Goal: Task Accomplishment & Management: Manage account settings

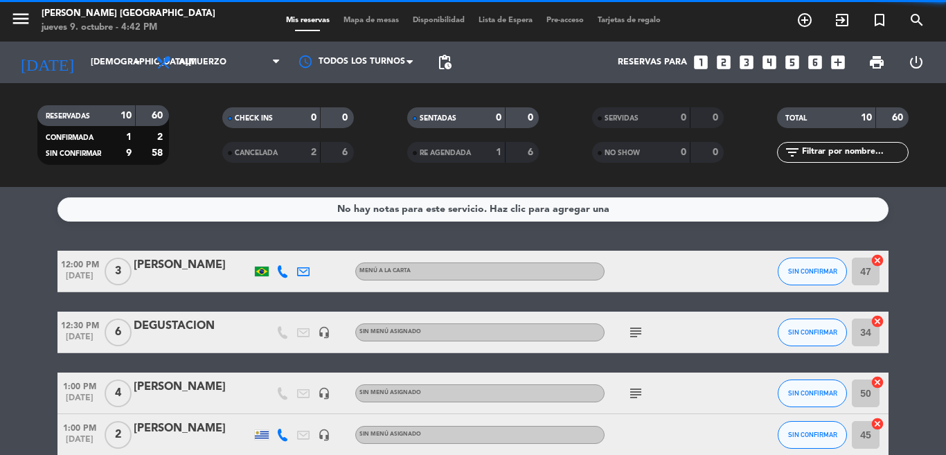
click at [317, 236] on div "No hay notas para este servicio. Haz clic para agregar una 12:00 PM [DATE] 3 [P…" at bounding box center [473, 321] width 946 height 268
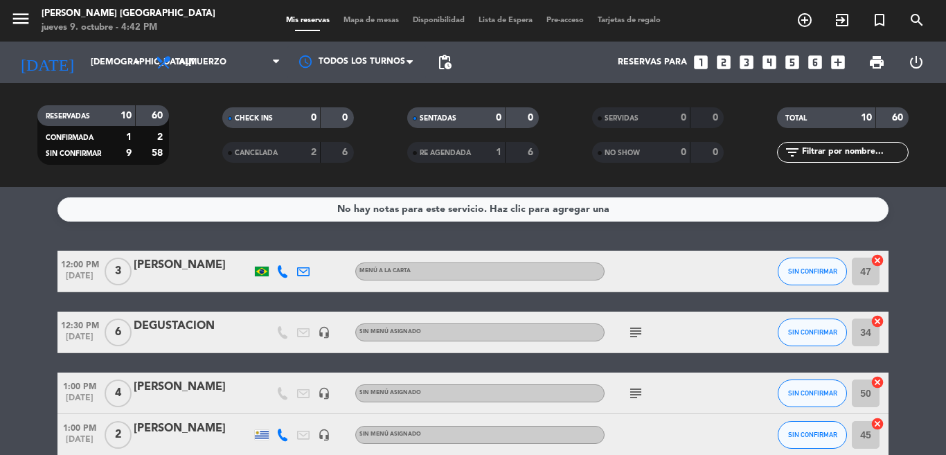
click at [317, 236] on div "No hay notas para este servicio. Haz clic para agregar una 12:00 PM [DATE] 3 [P…" at bounding box center [473, 321] width 946 height 268
click at [26, 226] on div "No hay notas para este servicio. Haz clic para agregar una 12:00 PM [DATE] 3 [P…" at bounding box center [473, 321] width 946 height 268
click at [48, 228] on div "No hay notas para este servicio. Haz clic para agregar una 12:00 PM [DATE] 3 [P…" at bounding box center [473, 321] width 946 height 268
click at [127, 231] on div "No hay notas para este servicio. Haz clic para agregar una 12:00 PM [DATE] 3 [P…" at bounding box center [473, 321] width 946 height 268
click at [129, 231] on div "No hay notas para este servicio. Haz clic para agregar una 12:00 PM [DATE] 3 [P…" at bounding box center [473, 321] width 946 height 268
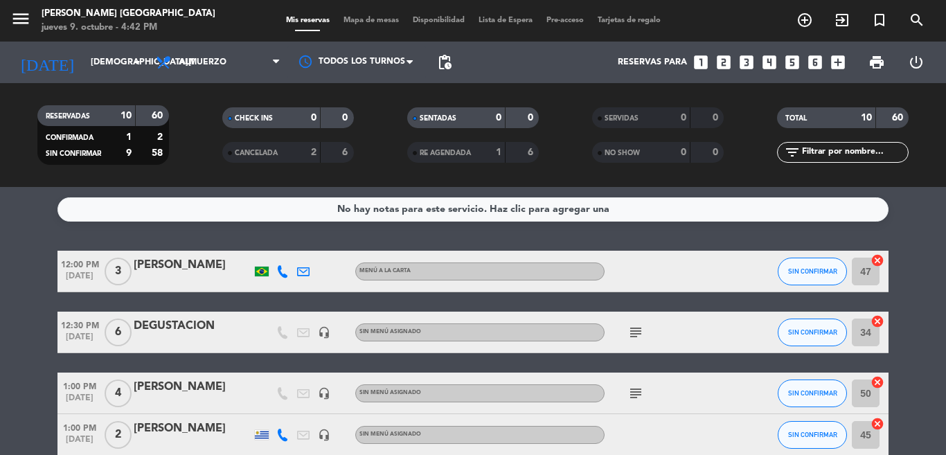
click at [140, 236] on div "No hay notas para este servicio. Haz clic para agregar una 12:00 PM [DATE] 3 [P…" at bounding box center [473, 321] width 946 height 268
click at [181, 236] on div "No hay notas para este servicio. Haz clic para agregar una 12:00 PM [DATE] 3 [P…" at bounding box center [473, 321] width 946 height 268
click at [272, 251] on div at bounding box center [282, 271] width 21 height 41
click at [912, 211] on service-notes "No hay notas para este servicio. Haz clic para agregar una" at bounding box center [473, 209] width 946 height 24
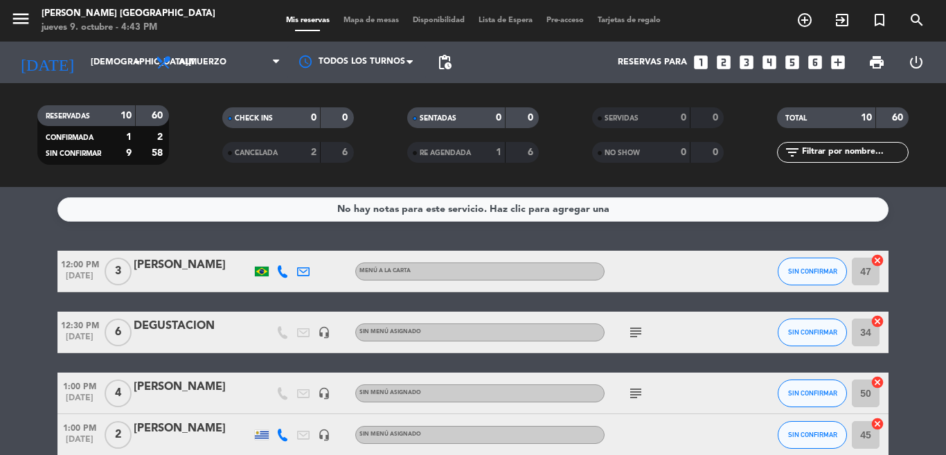
click at [28, 232] on div "No hay notas para este servicio. Haz clic para agregar una 12:00 PM [DATE] 3 [P…" at bounding box center [473, 321] width 946 height 268
click at [29, 233] on div "No hay notas para este servicio. Haz clic para agregar una 12:00 PM [DATE] 3 [P…" at bounding box center [473, 321] width 946 height 268
click at [240, 239] on div "No hay notas para este servicio. Haz clic para agregar una 12:00 PM [DATE] 3 [P…" at bounding box center [473, 321] width 946 height 268
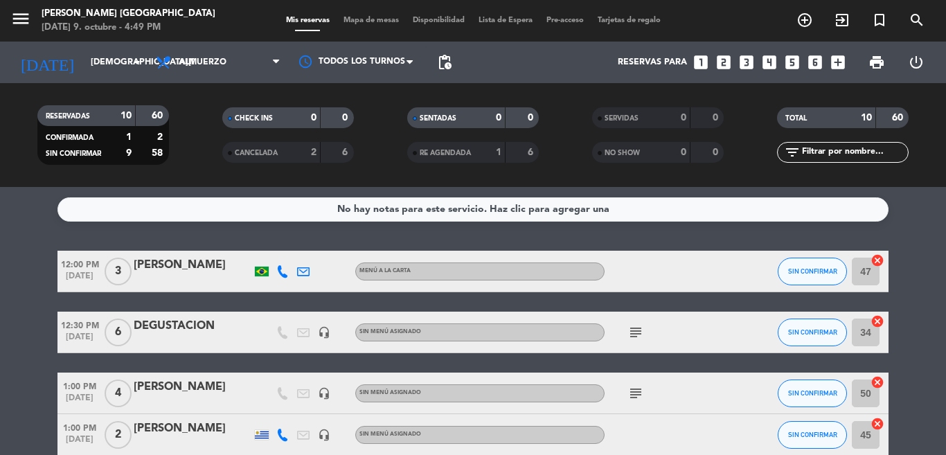
click at [240, 233] on div "No hay notas para este servicio. Haz clic para agregar una 12:00 PM [DATE] 3 [P…" at bounding box center [473, 321] width 946 height 268
click at [682, 252] on div at bounding box center [667, 271] width 125 height 41
click at [796, 237] on div "No hay notas para este servicio. Haz clic para agregar una 12:00 PM [DATE] 3 [P…" at bounding box center [473, 321] width 946 height 268
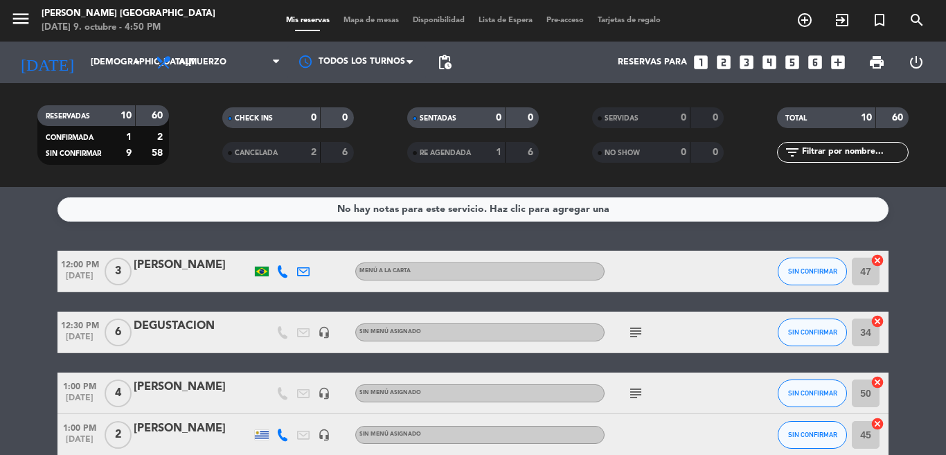
click at [923, 208] on service-notes "No hay notas para este servicio. Haz clic para agregar una" at bounding box center [473, 209] width 946 height 24
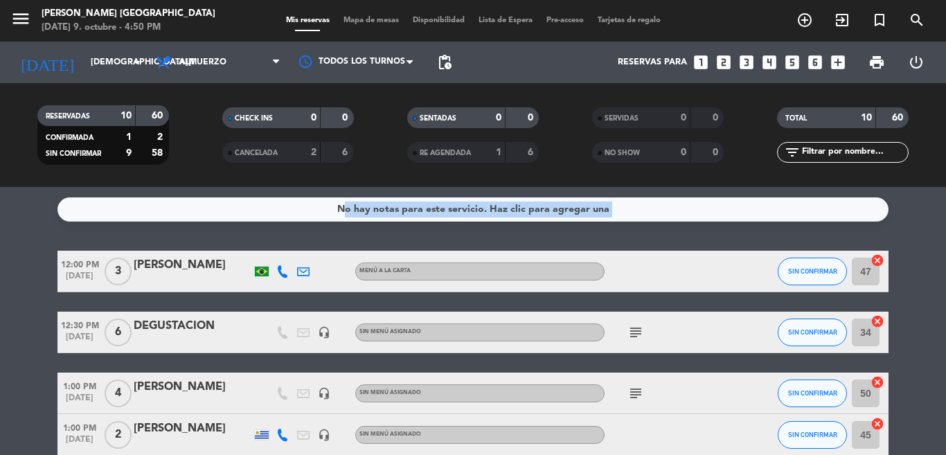
scroll to position [21, 0]
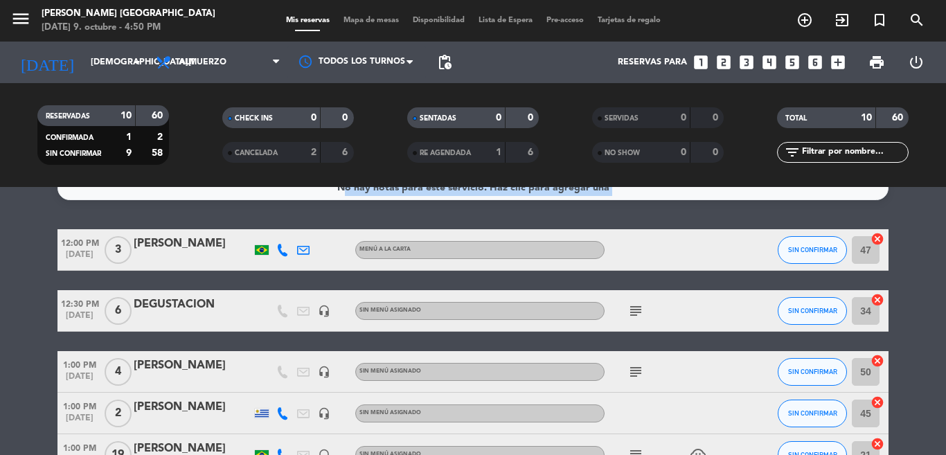
drag, startPoint x: 933, startPoint y: 236, endPoint x: 933, endPoint y: 227, distance: 9.7
click at [933, 227] on div "No hay notas para este servicio. Haz clic para agregar una 12:00 PM [DATE] 3 [P…" at bounding box center [473, 321] width 946 height 268
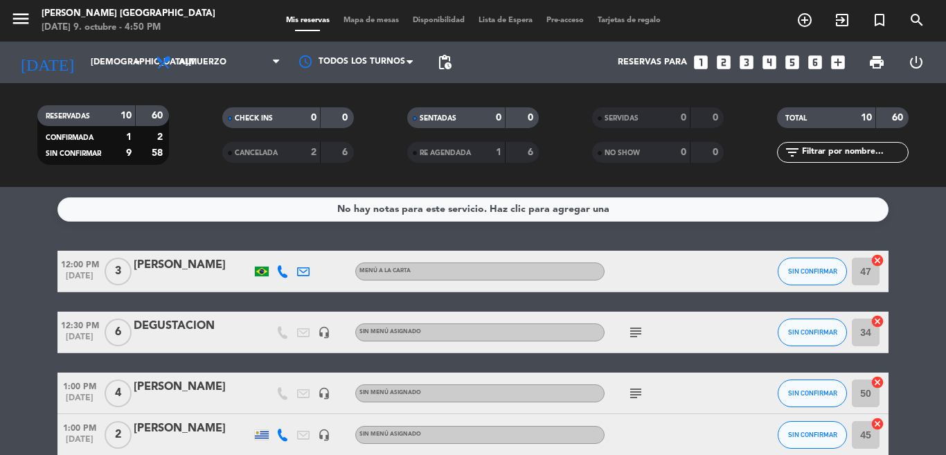
click at [929, 220] on service-notes "No hay notas para este servicio. Haz clic para agregar una" at bounding box center [473, 209] width 946 height 24
click at [762, 229] on div "No hay notas para este servicio. Haz clic para agregar una 12:00 PM [DATE] 3 [P…" at bounding box center [473, 321] width 946 height 268
click at [761, 229] on div "No hay notas para este servicio. Haz clic para agregar una 12:00 PM [DATE] 3 [P…" at bounding box center [473, 321] width 946 height 268
click at [934, 224] on div "No hay notas para este servicio. Haz clic para agregar una 12:00 PM [DATE] 3 [P…" at bounding box center [473, 321] width 946 height 268
